Goal: Task Accomplishment & Management: Use online tool/utility

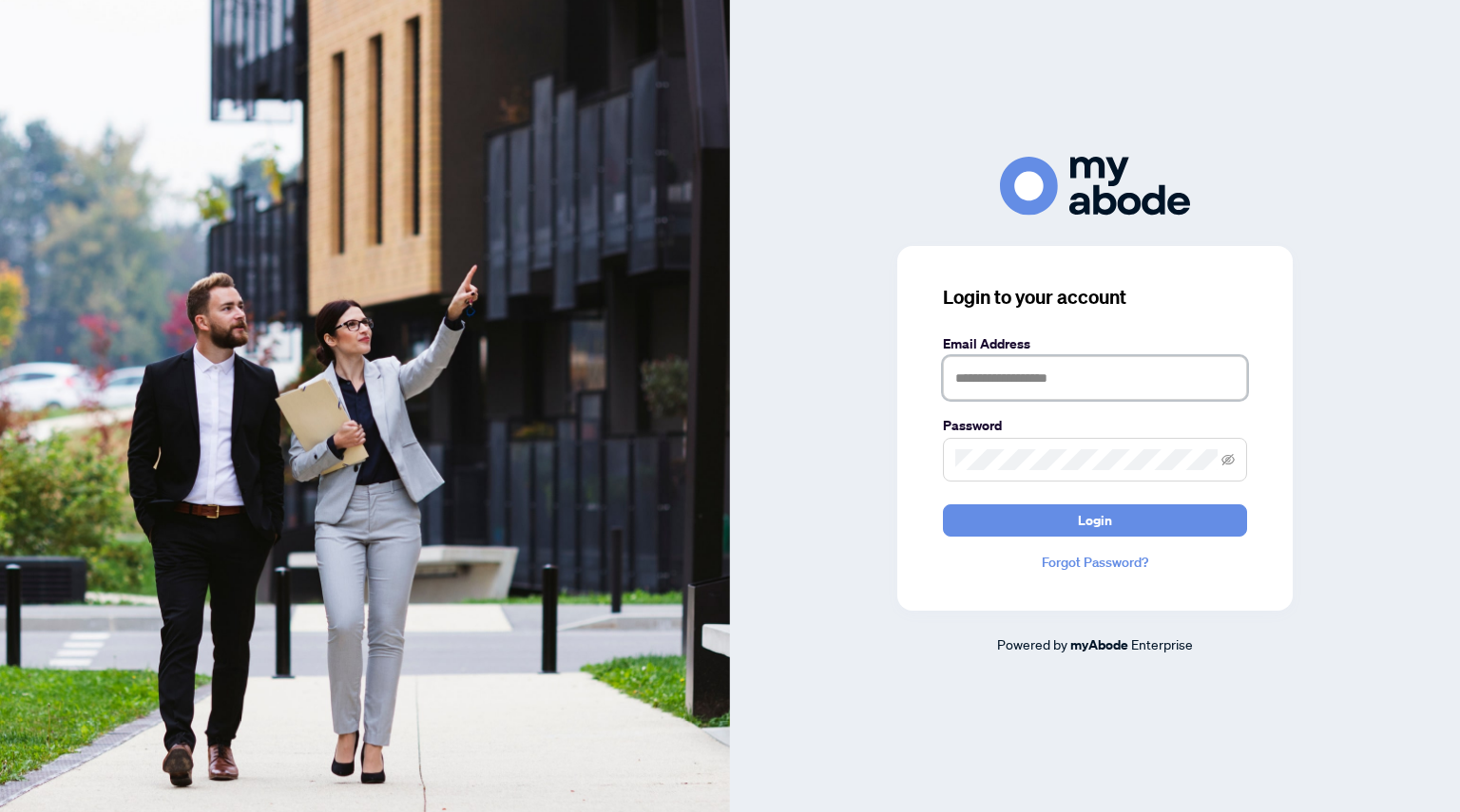
click at [973, 377] on input "text" at bounding box center [1095, 378] width 304 height 43
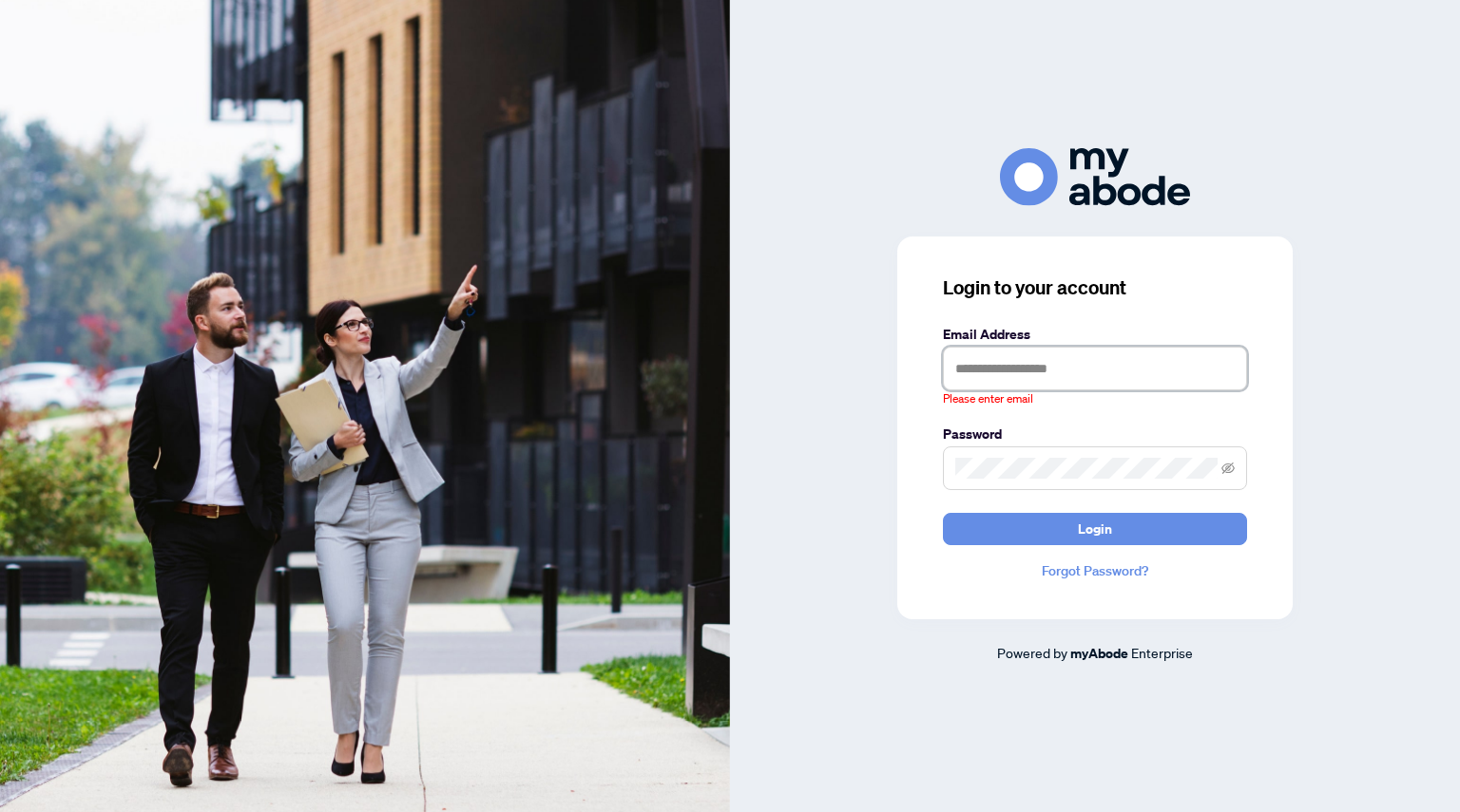
type input "**********"
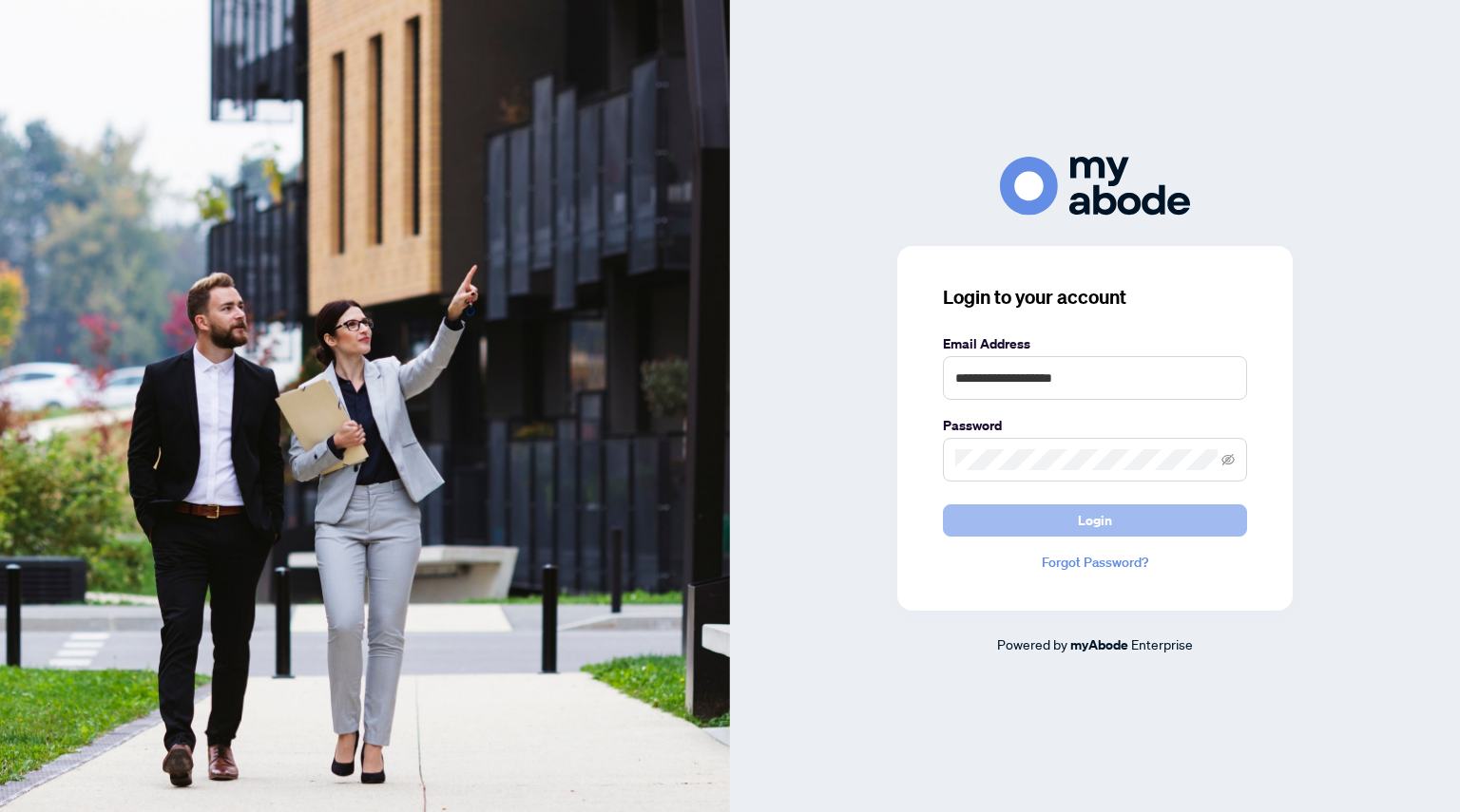
click at [1070, 523] on button "Login" at bounding box center [1095, 520] width 304 height 33
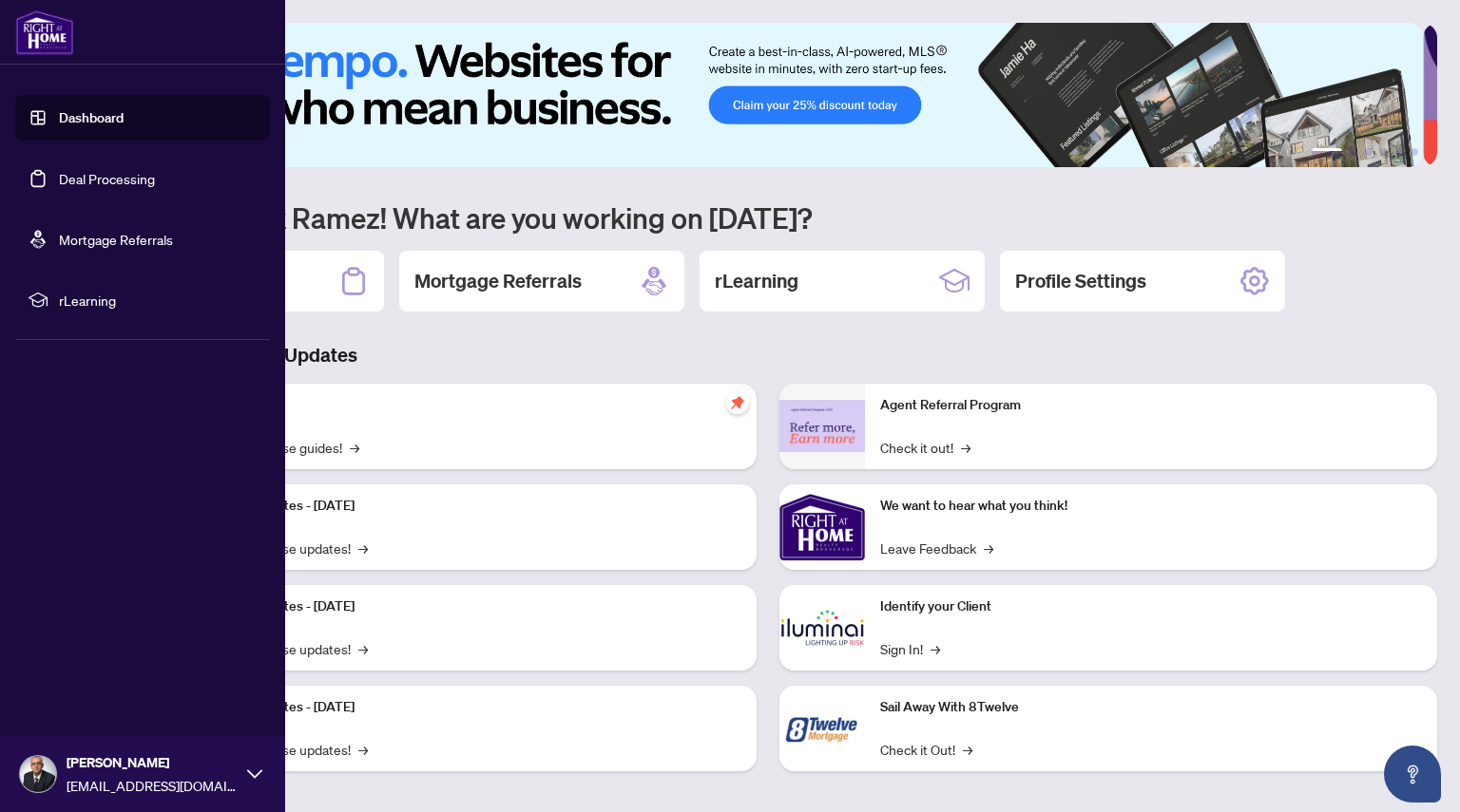
click at [125, 187] on link "Deal Processing" at bounding box center [107, 178] width 96 height 17
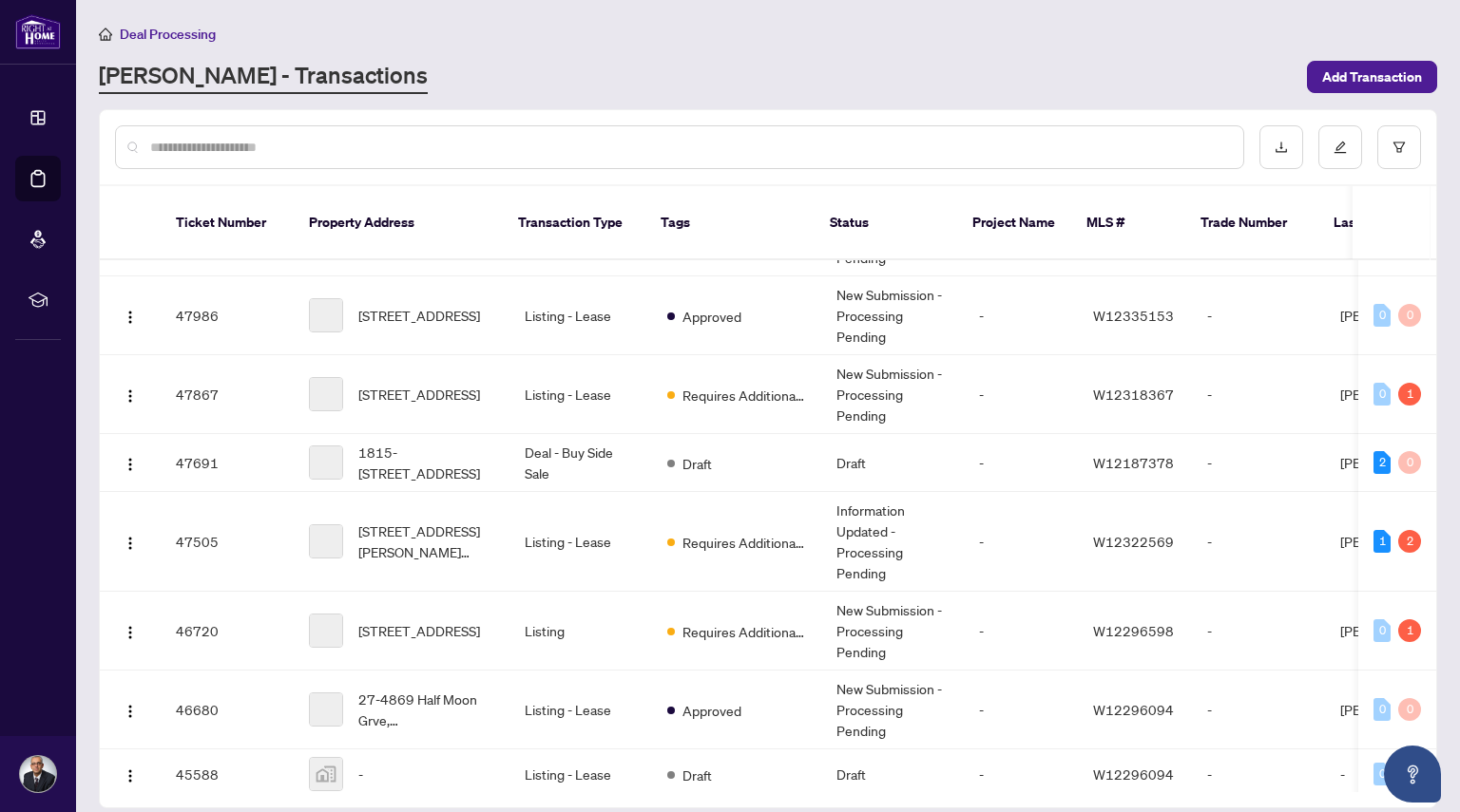
scroll to position [130, 0]
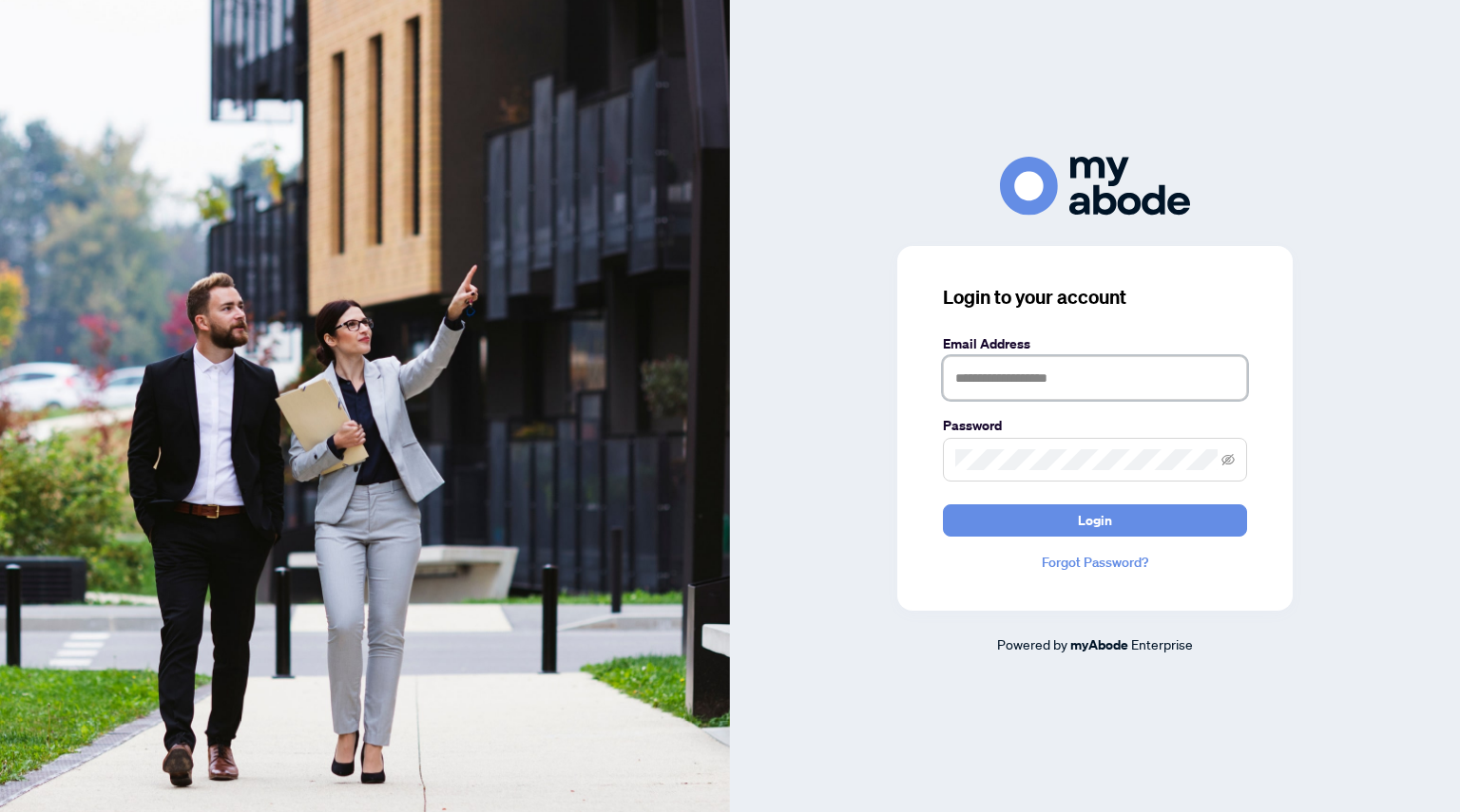
click at [1023, 371] on input "text" at bounding box center [1095, 378] width 304 height 43
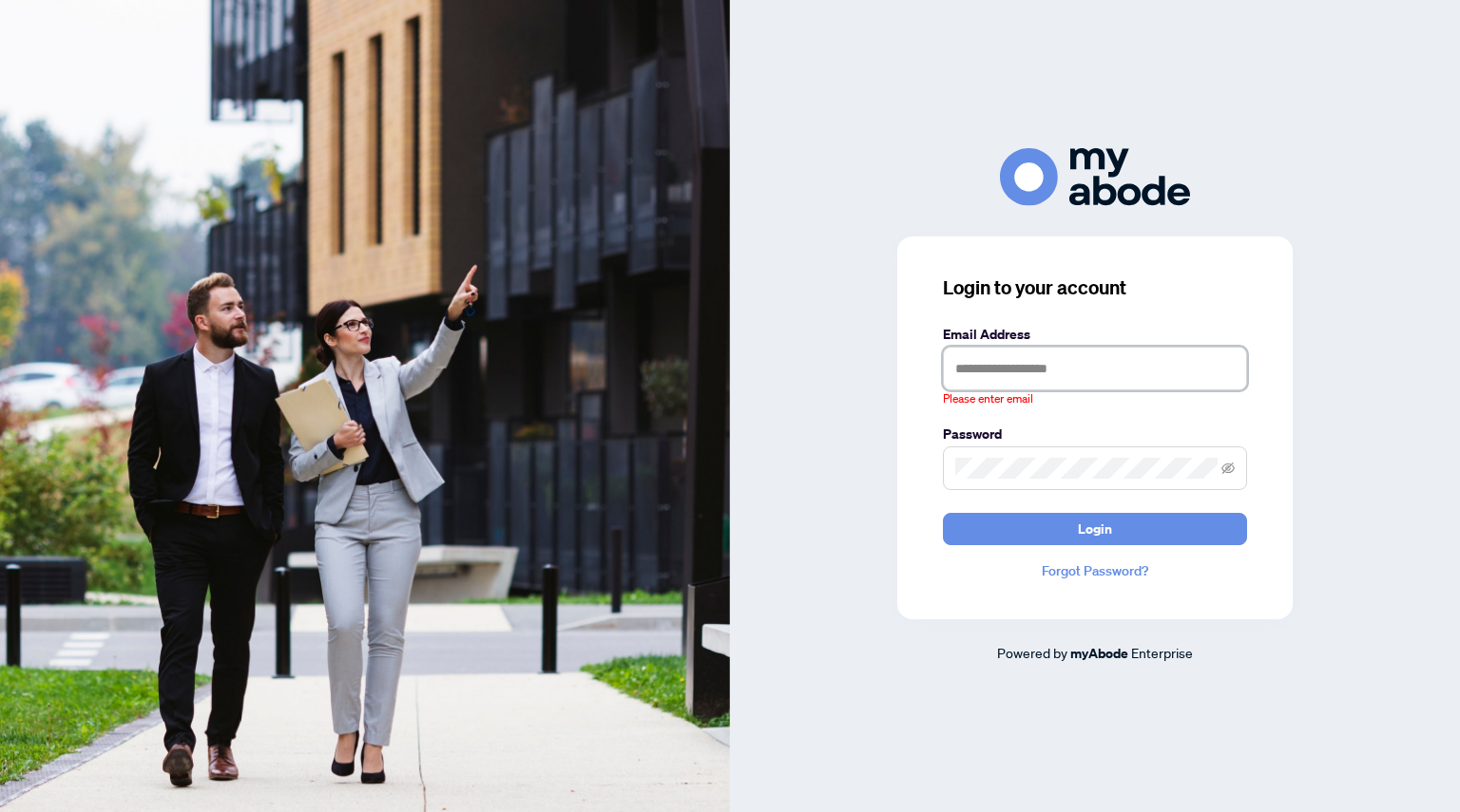
type input "**********"
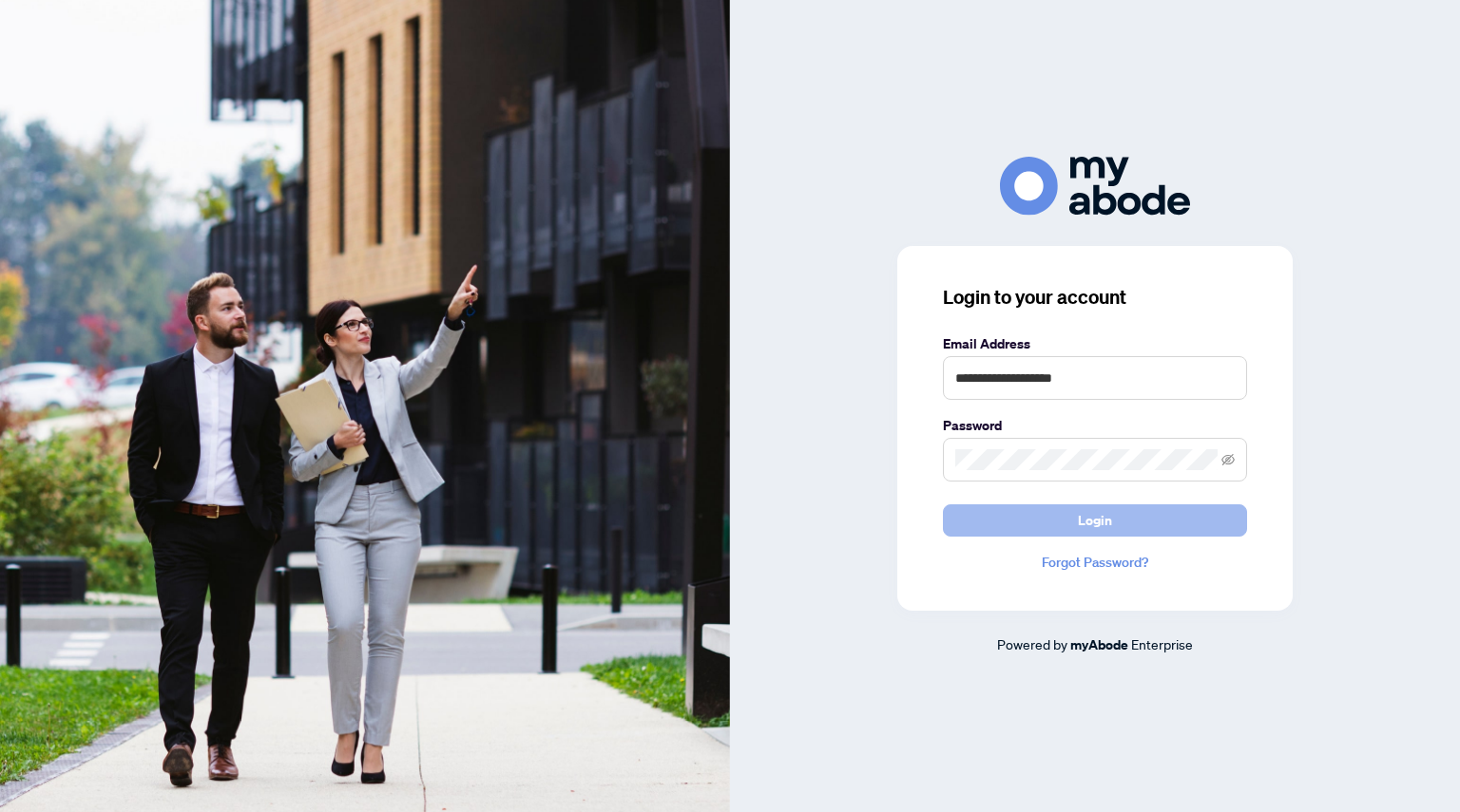
click at [1102, 517] on span "Login" at bounding box center [1095, 520] width 35 height 31
click at [1011, 377] on input "text" at bounding box center [1095, 378] width 304 height 43
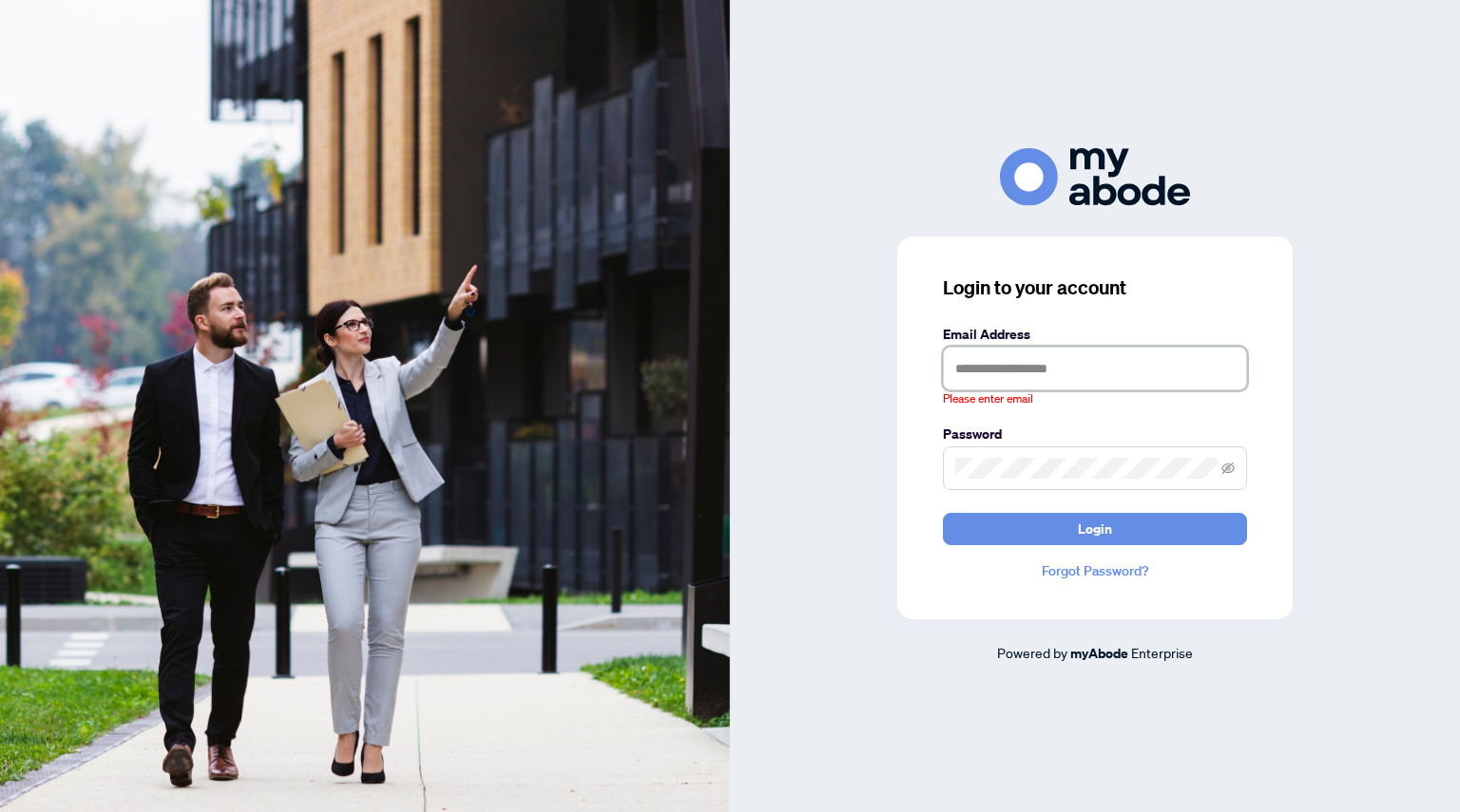
type input "**********"
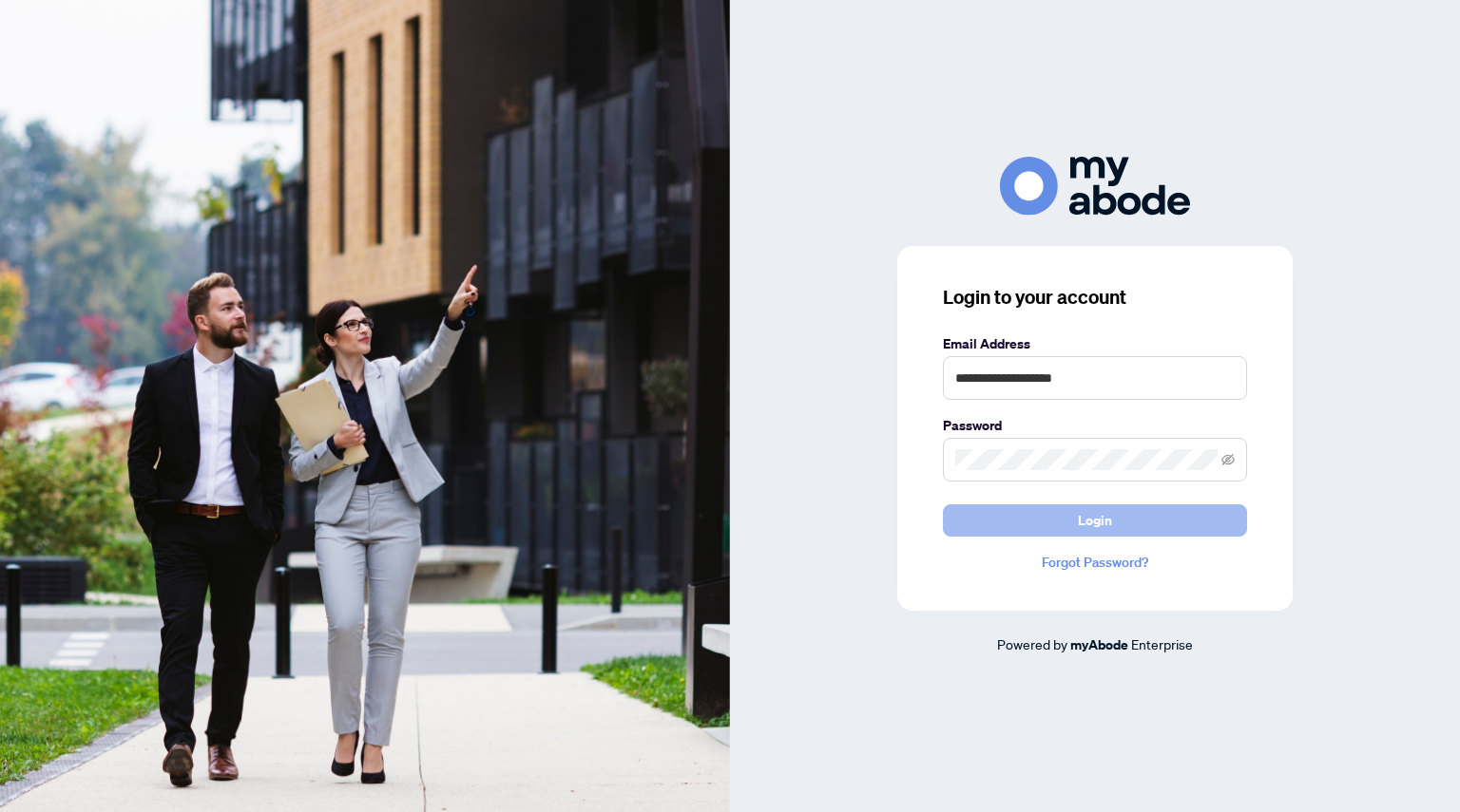
click at [1090, 524] on span "Login" at bounding box center [1095, 520] width 35 height 31
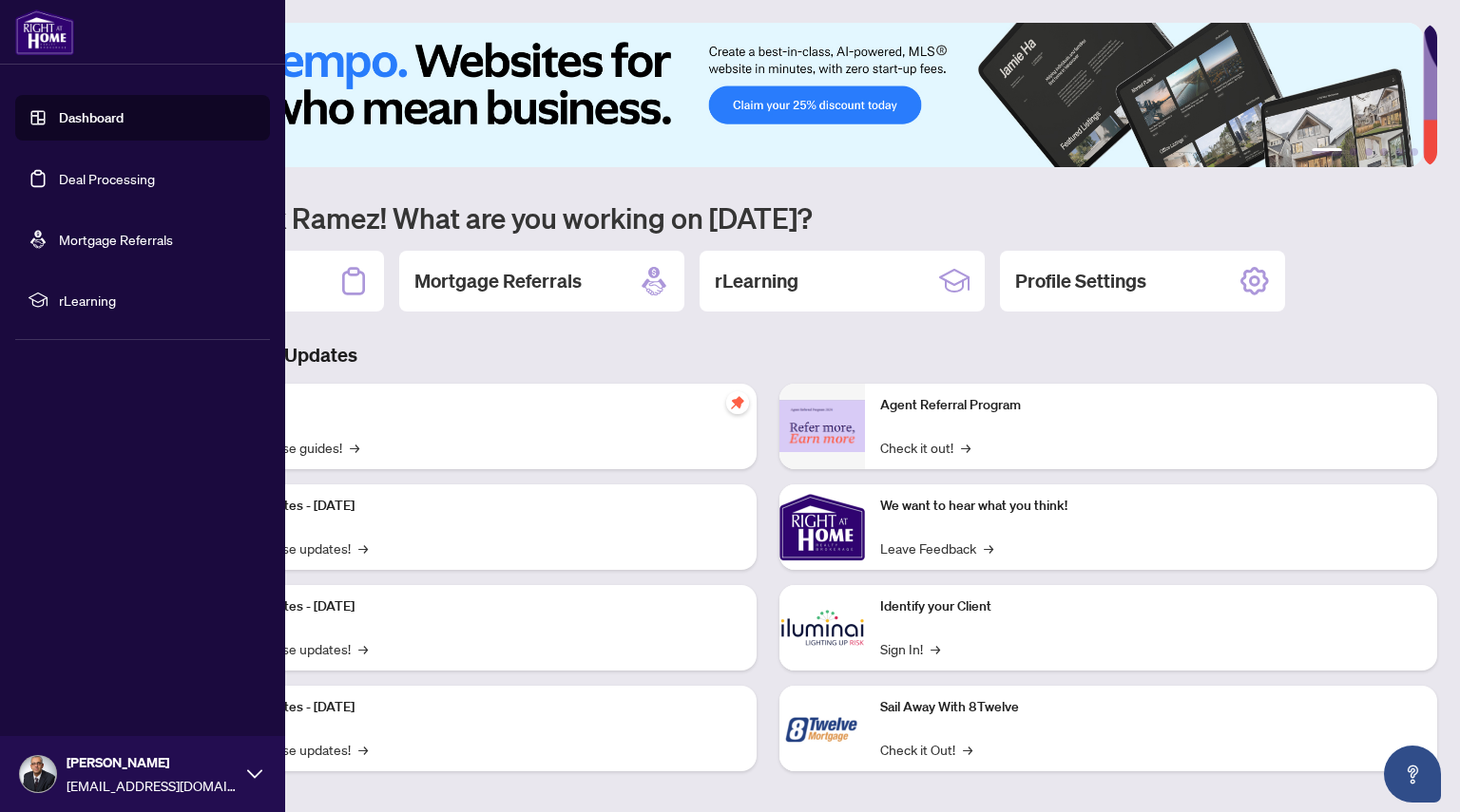
click at [115, 173] on link "Deal Processing" at bounding box center [107, 178] width 96 height 17
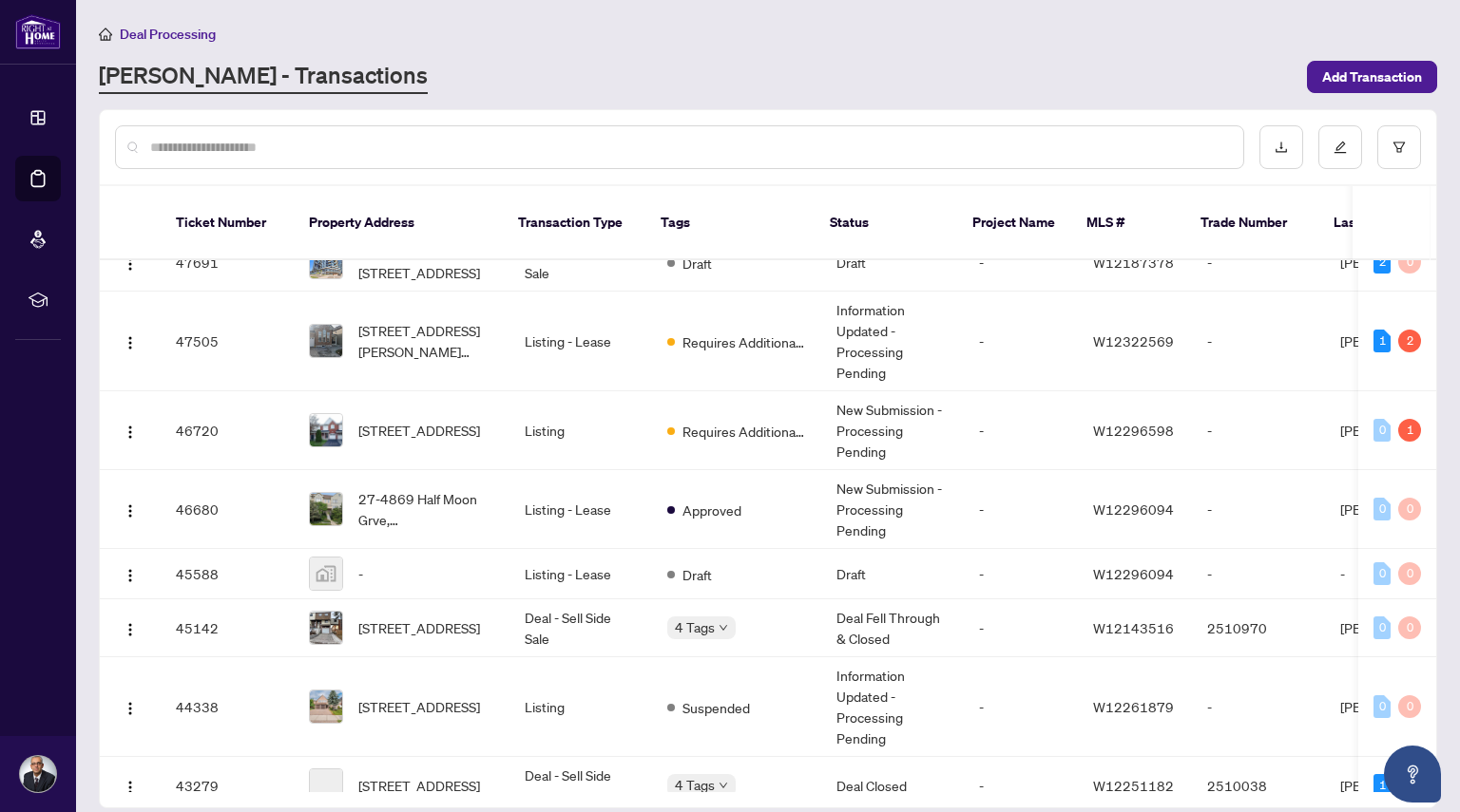
scroll to position [285, 0]
click at [382, 617] on span "[STREET_ADDRESS]" at bounding box center [419, 627] width 121 height 21
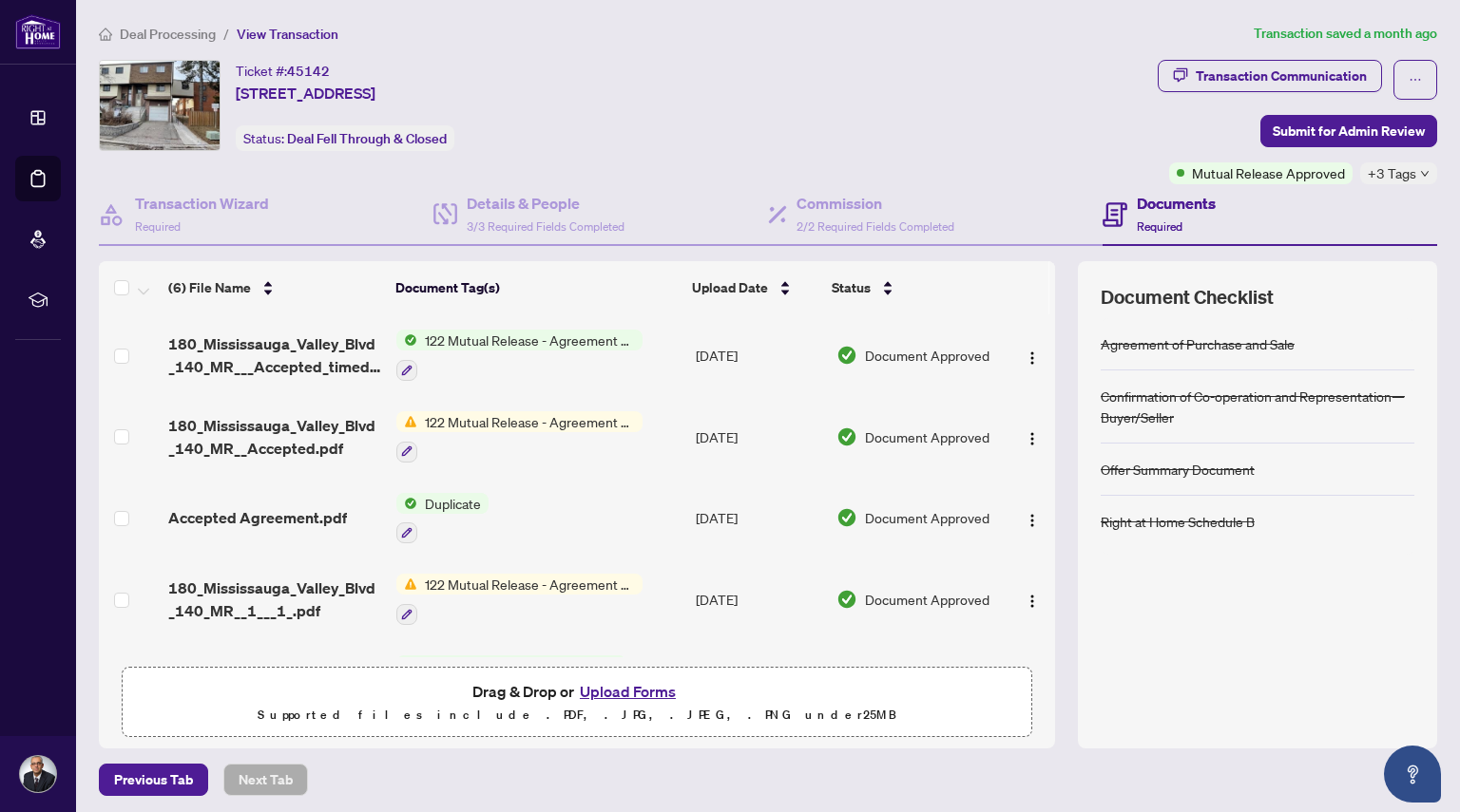
click at [187, 35] on span "Deal Processing" at bounding box center [167, 34] width 96 height 17
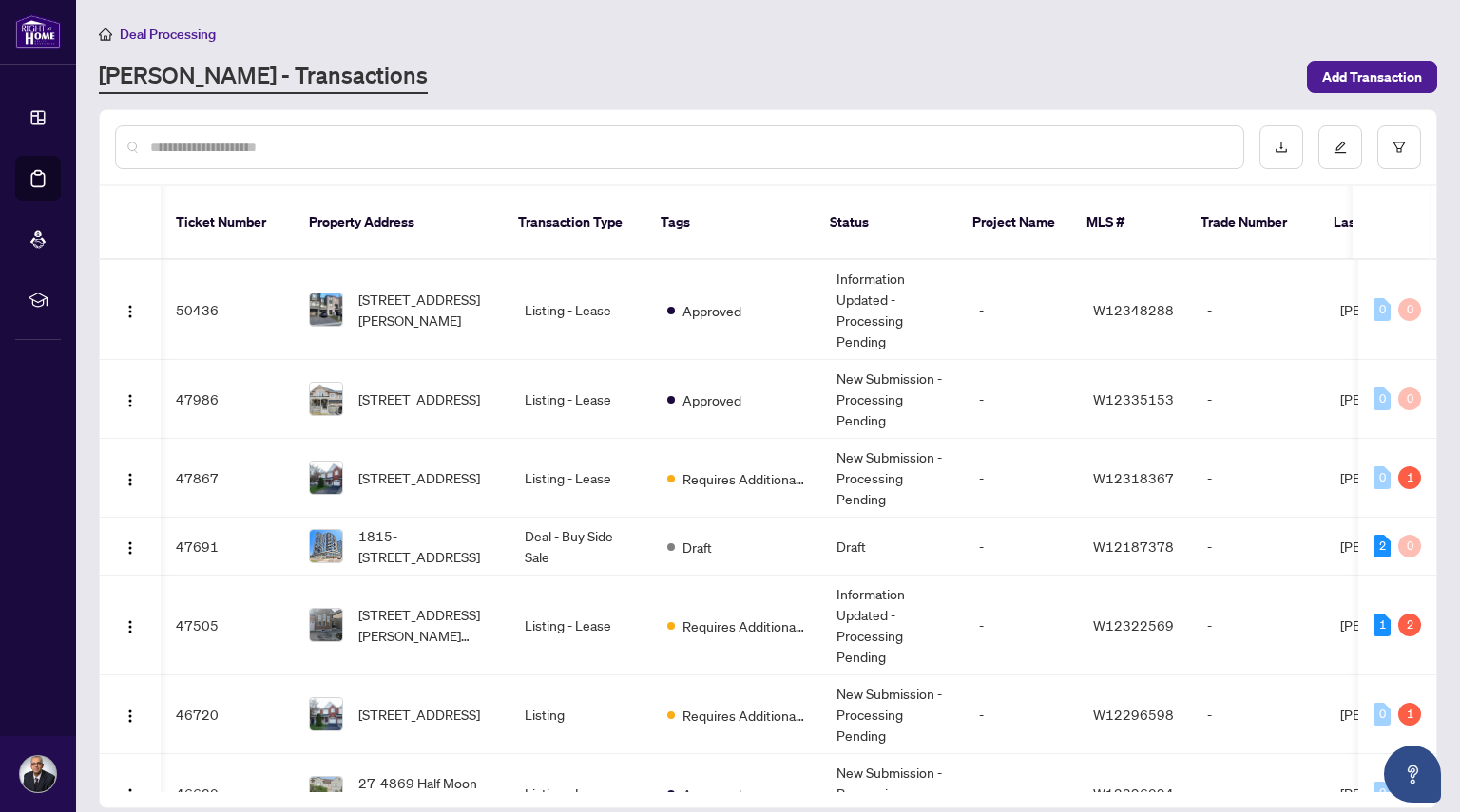
scroll to position [0, 136]
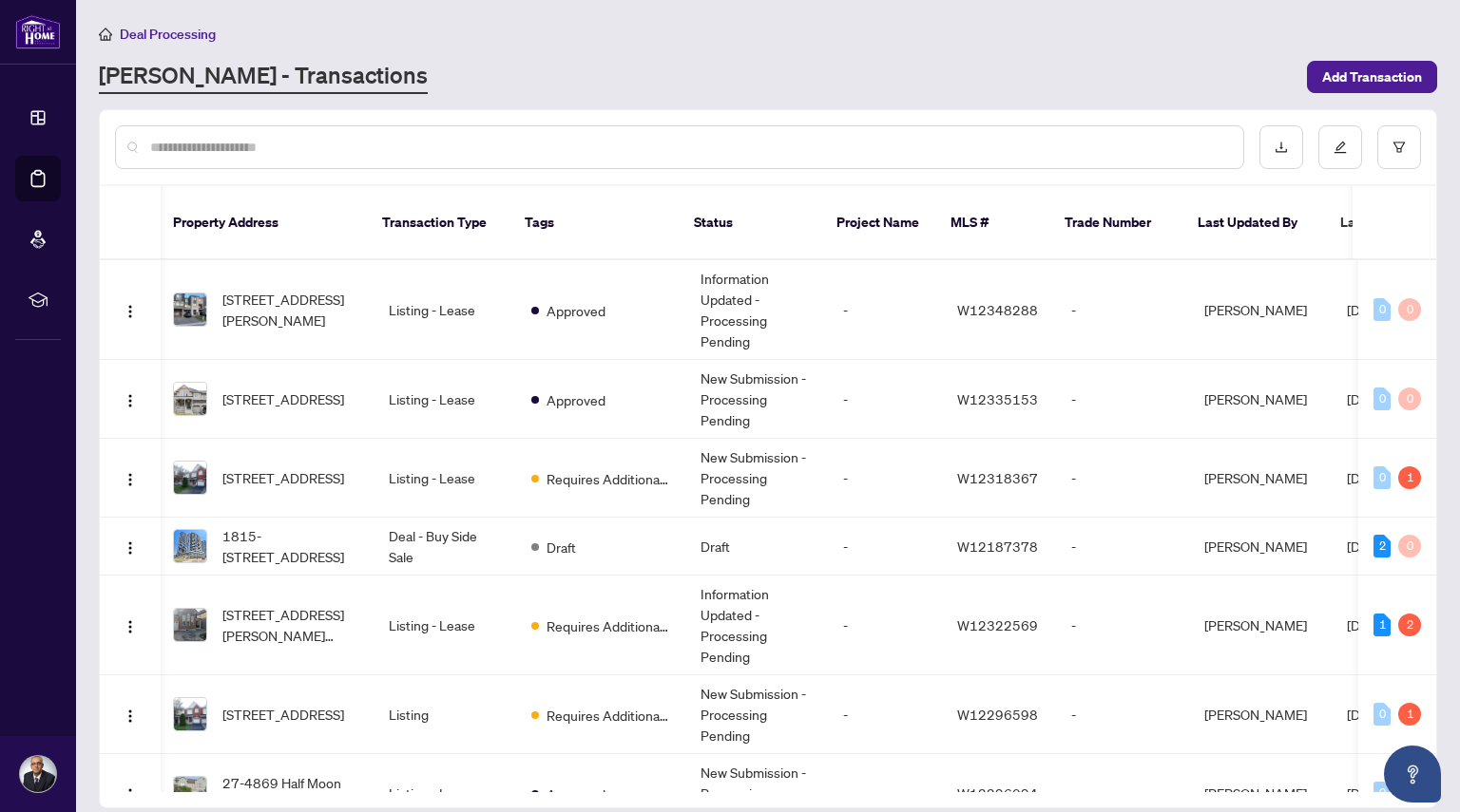
drag, startPoint x: 1436, startPoint y: 299, endPoint x: 1431, endPoint y: 347, distance: 48.3
click at [1431, 347] on div "Ticket Number Property Address Transaction Type Tags Status Project Name MLS # …" at bounding box center [768, 459] width 1339 height 700
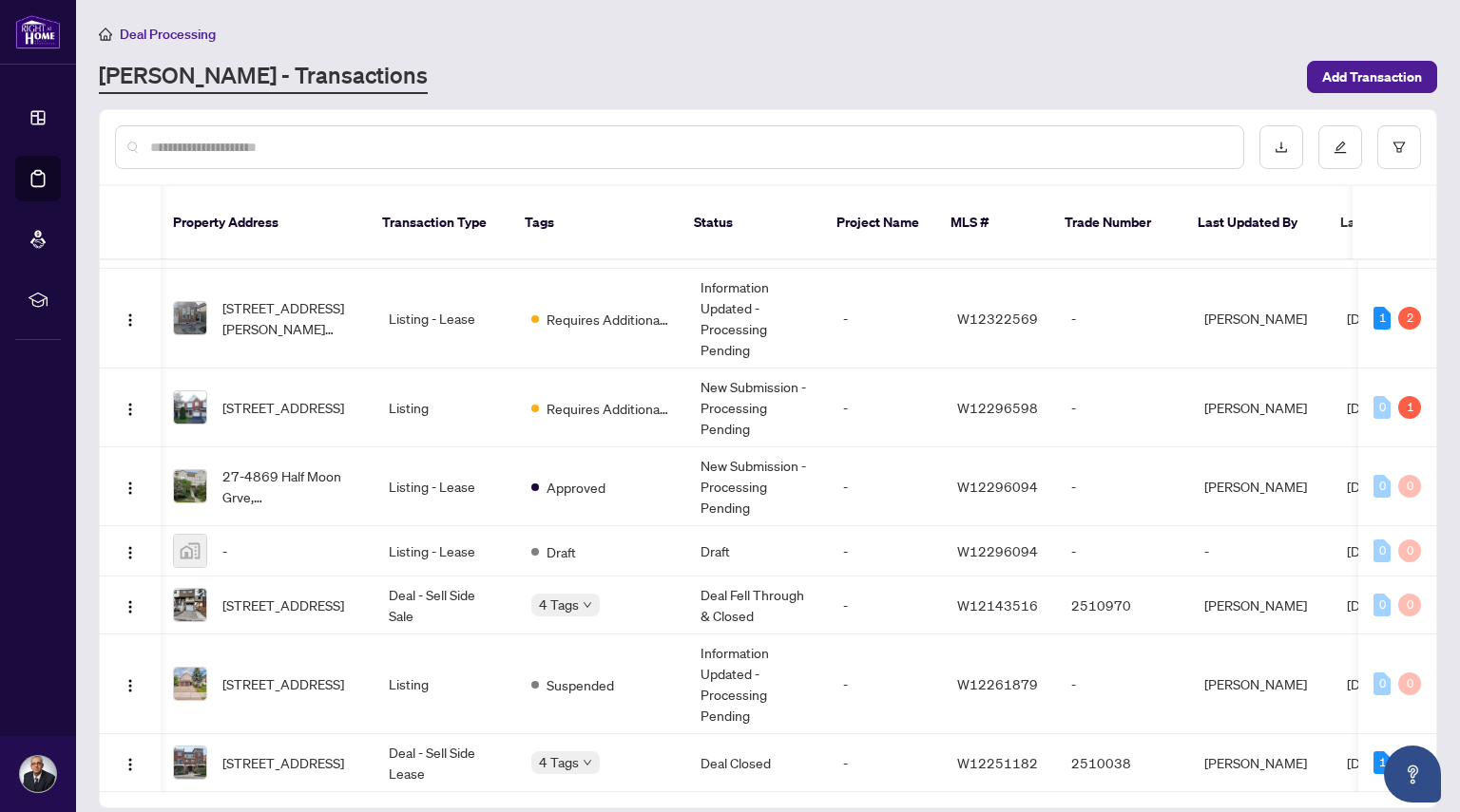
scroll to position [308, 136]
drag, startPoint x: 1033, startPoint y: 578, endPoint x: 951, endPoint y: 580, distance: 82.0
click at [951, 580] on td "W12143516" at bounding box center [999, 605] width 115 height 58
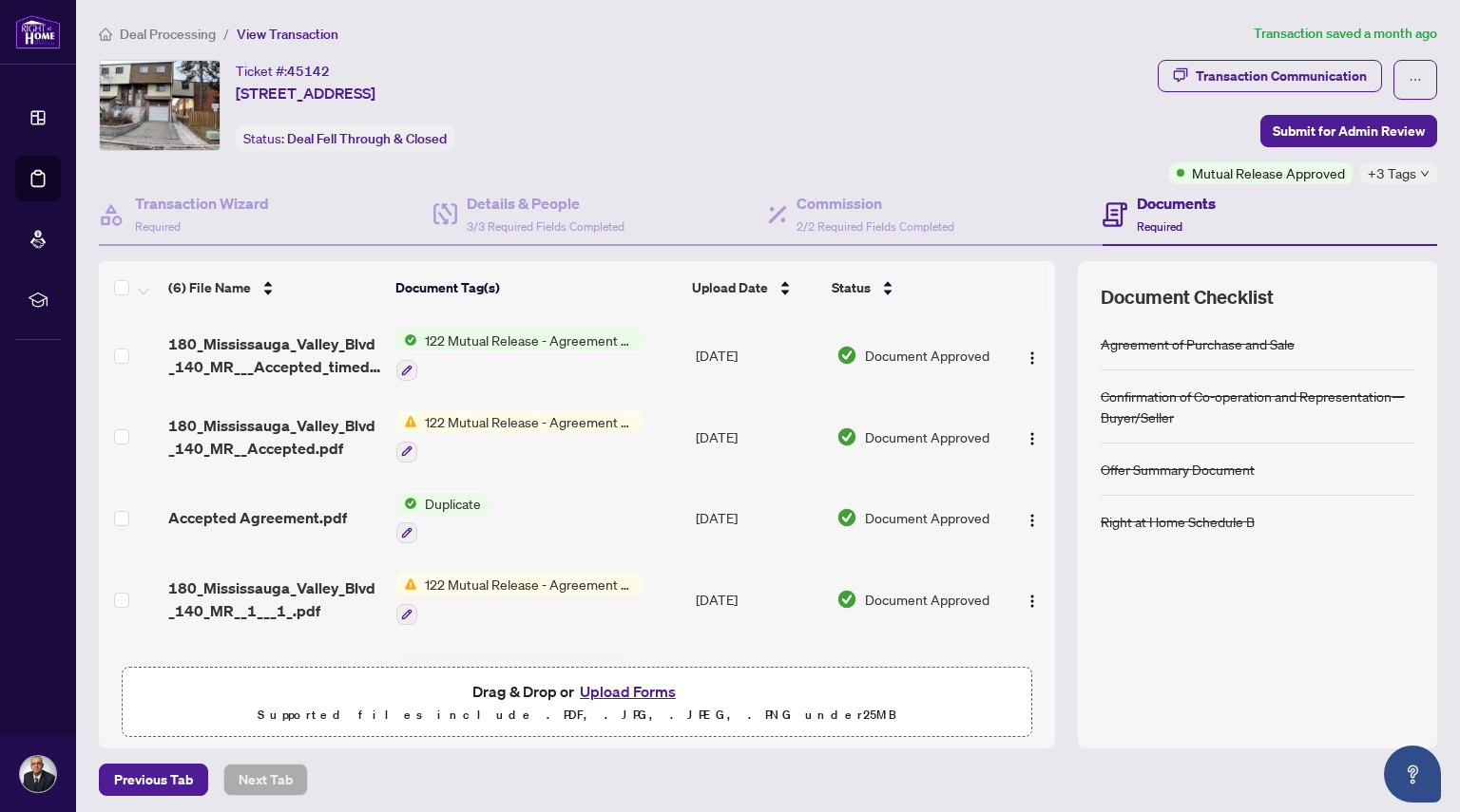
scroll to position [6, 0]
